Goal: Register for event/course

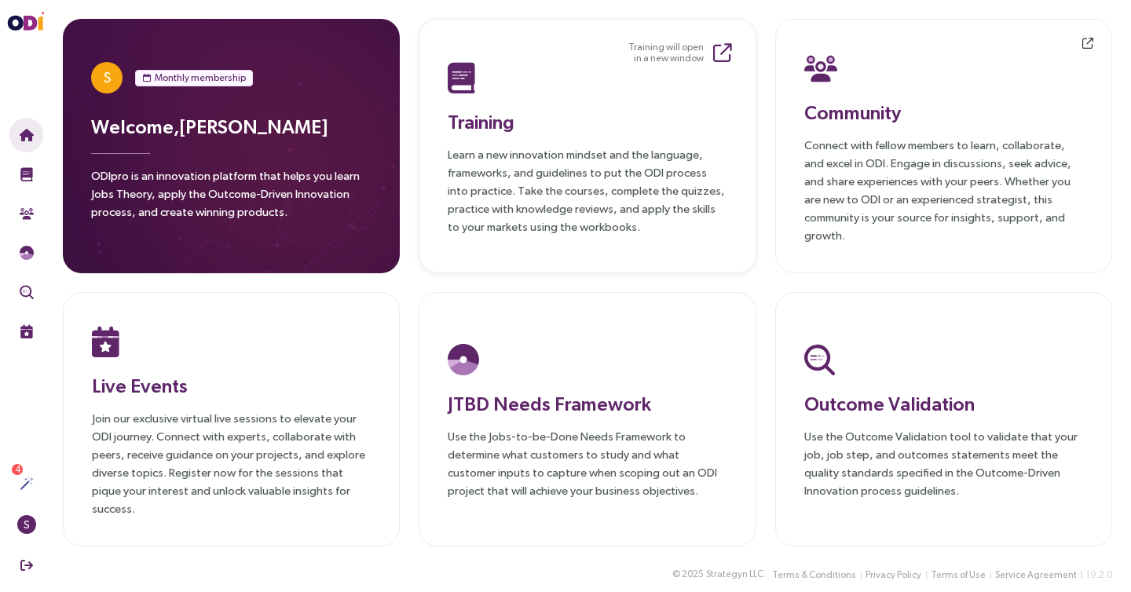
click at [583, 104] on div "Training Learn a new innovation mindset and the language, frameworks, and guide…" at bounding box center [587, 146] width 279 height 178
click at [643, 164] on p "Learn a new innovation mindset and the language, frameworks, and guidelines to …" at bounding box center [587, 190] width 279 height 90
click at [295, 435] on p "Join our exclusive virtual live sessions to elevate your ODI journey. Connect w…" at bounding box center [231, 463] width 279 height 108
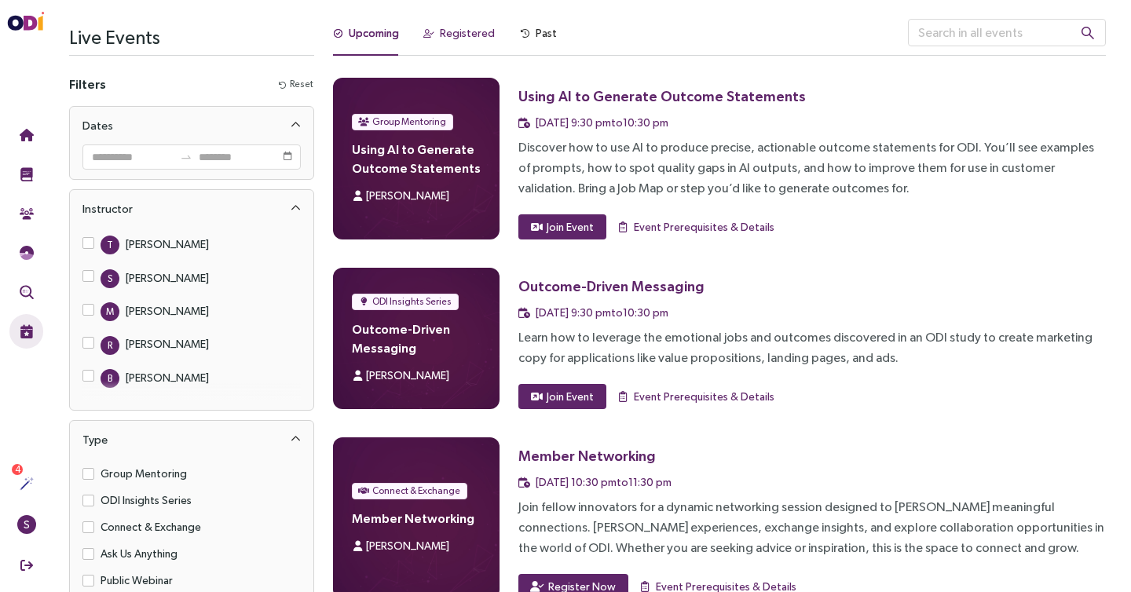
click at [467, 31] on div "Registered" at bounding box center [467, 32] width 55 height 17
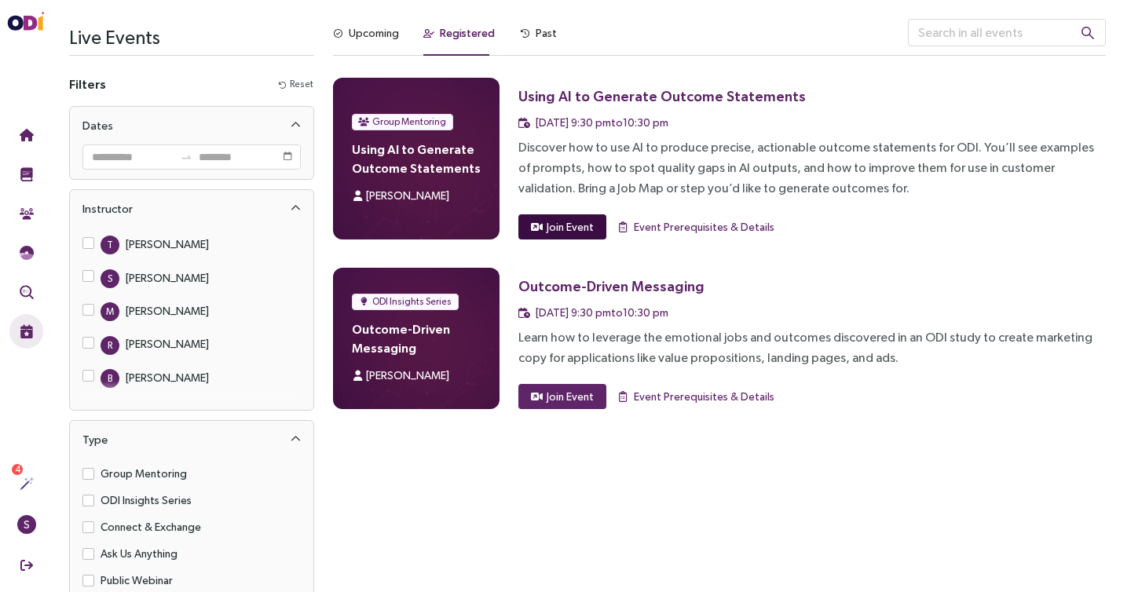
click at [567, 229] on span "Join Event" at bounding box center [570, 226] width 47 height 17
click at [573, 504] on div "Upcoming Registered Past Group Mentoring Using AI to Generate Outcome Statement…" at bounding box center [720, 320] width 792 height 602
click at [375, 42] on div "Upcoming" at bounding box center [366, 37] width 66 height 37
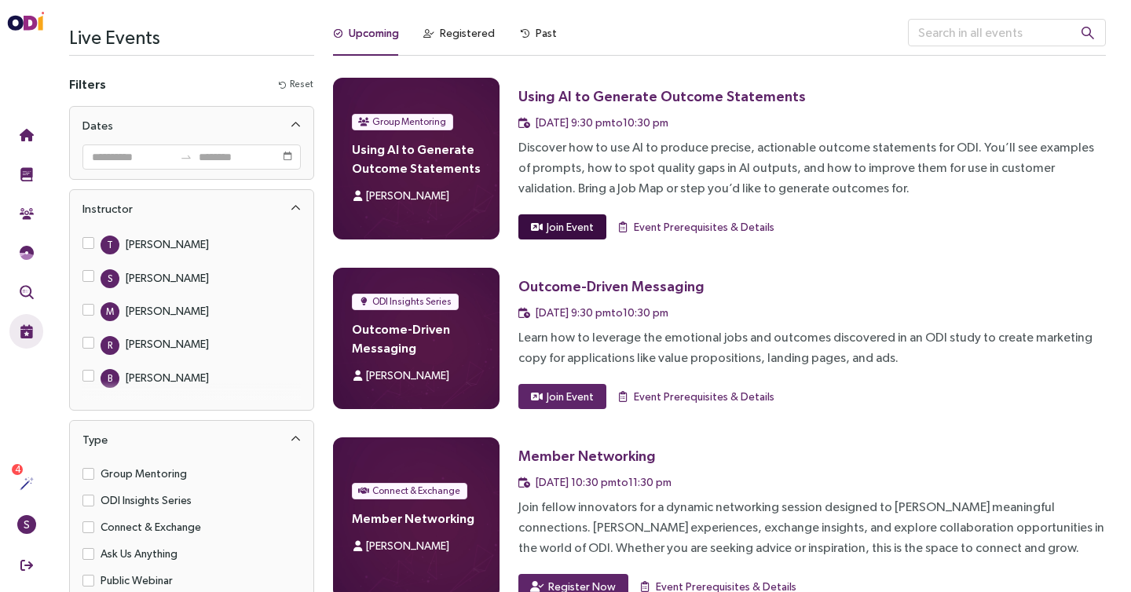
click at [573, 229] on span "Join Event" at bounding box center [570, 226] width 47 height 17
click at [681, 140] on div "Discover how to use AI to produce precise, actionable outcome statements for OD…" at bounding box center [812, 167] width 588 height 61
click at [446, 47] on div "Registered" at bounding box center [459, 37] width 71 height 37
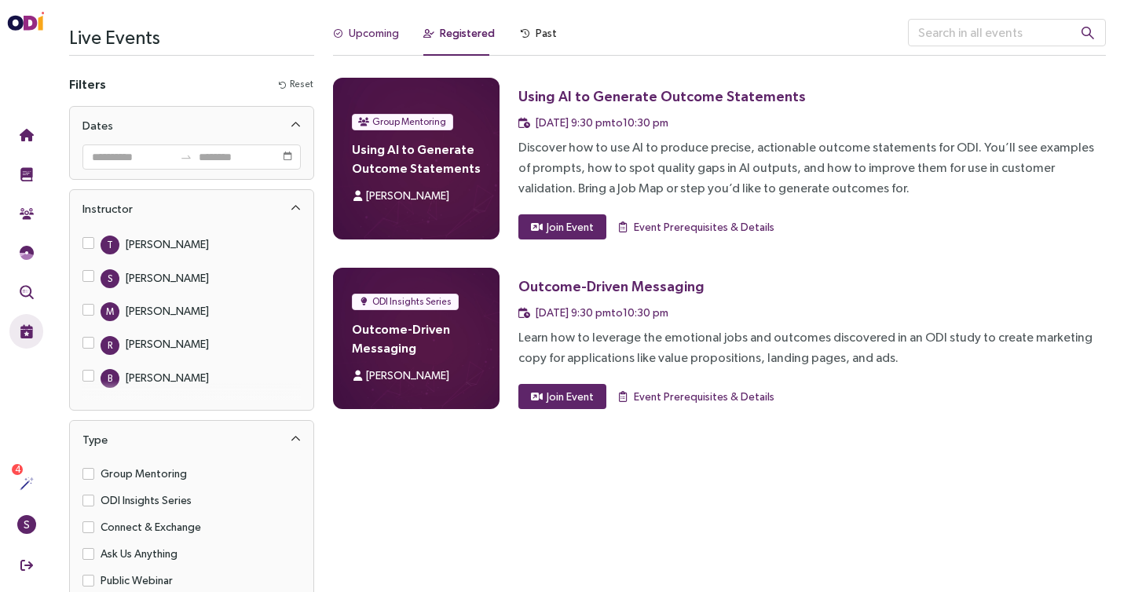
click at [375, 26] on div "Upcoming" at bounding box center [374, 32] width 50 height 17
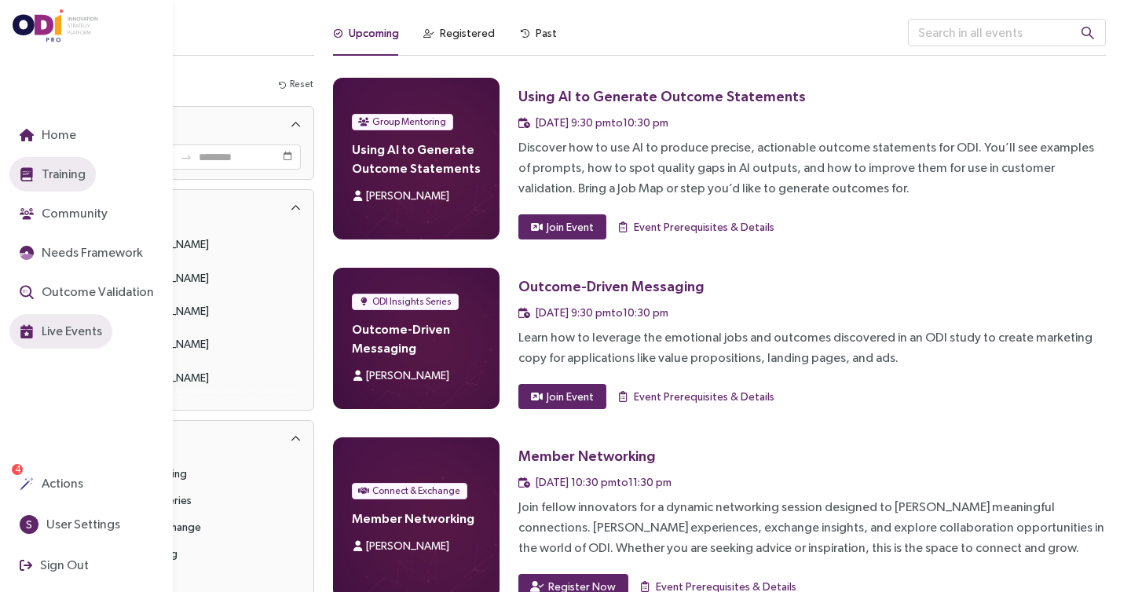
click at [52, 176] on span "Training" at bounding box center [61, 174] width 47 height 20
